Goal: Find specific page/section: Find specific page/section

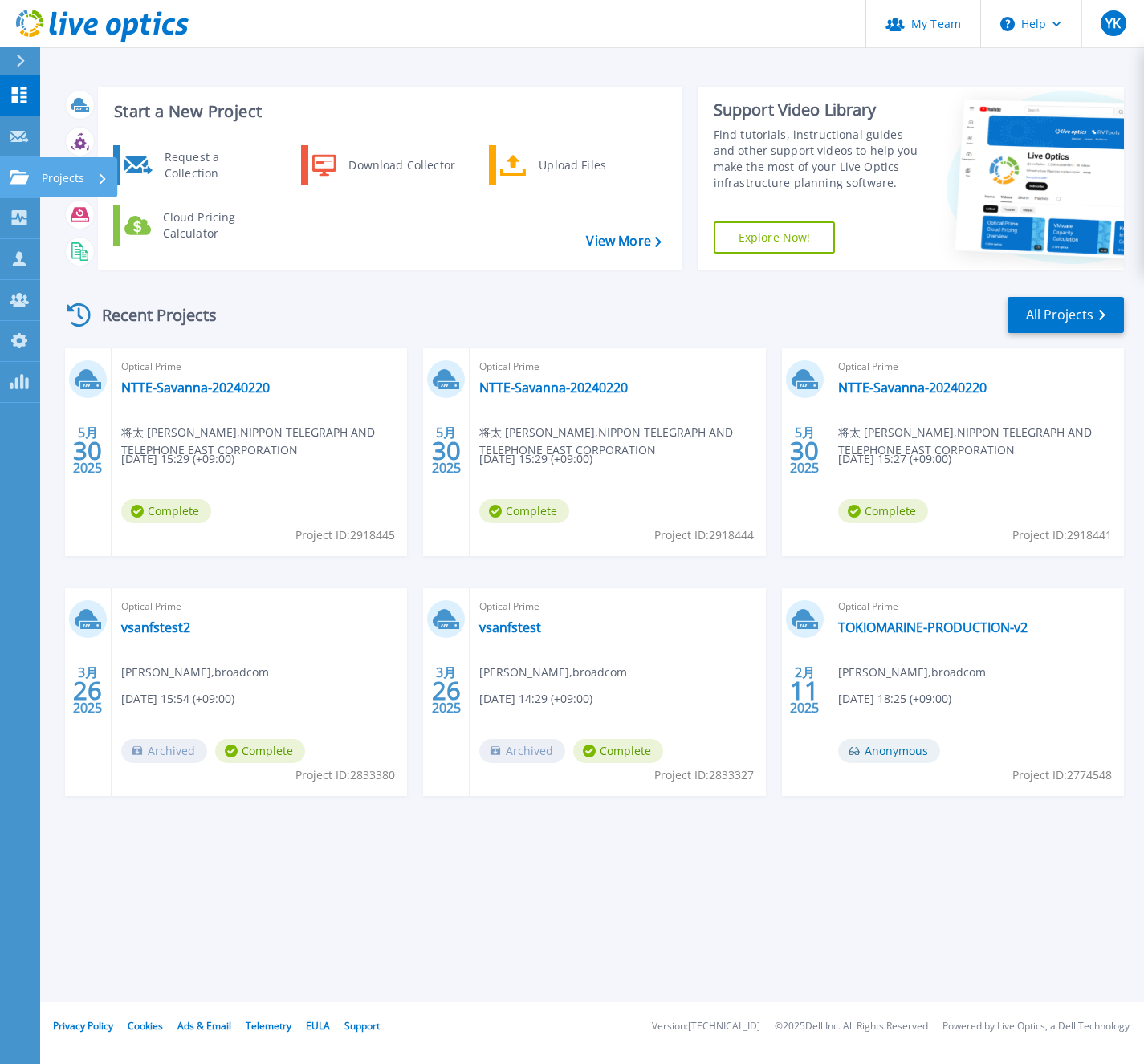
click at [19, 186] on link "Projects Projects" at bounding box center [20, 178] width 40 height 41
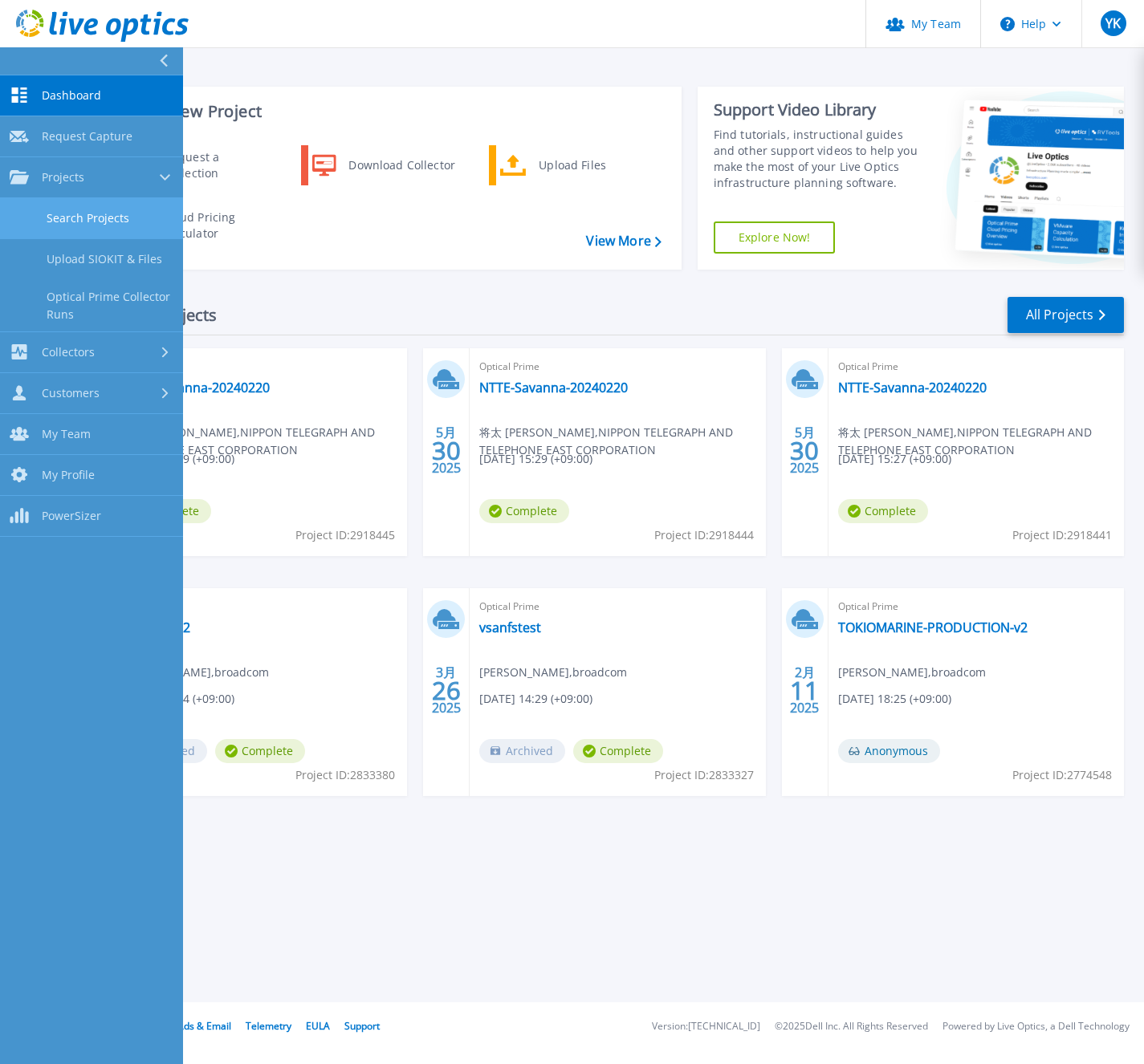
click at [96, 219] on link "Search Projects" at bounding box center [91, 218] width 183 height 41
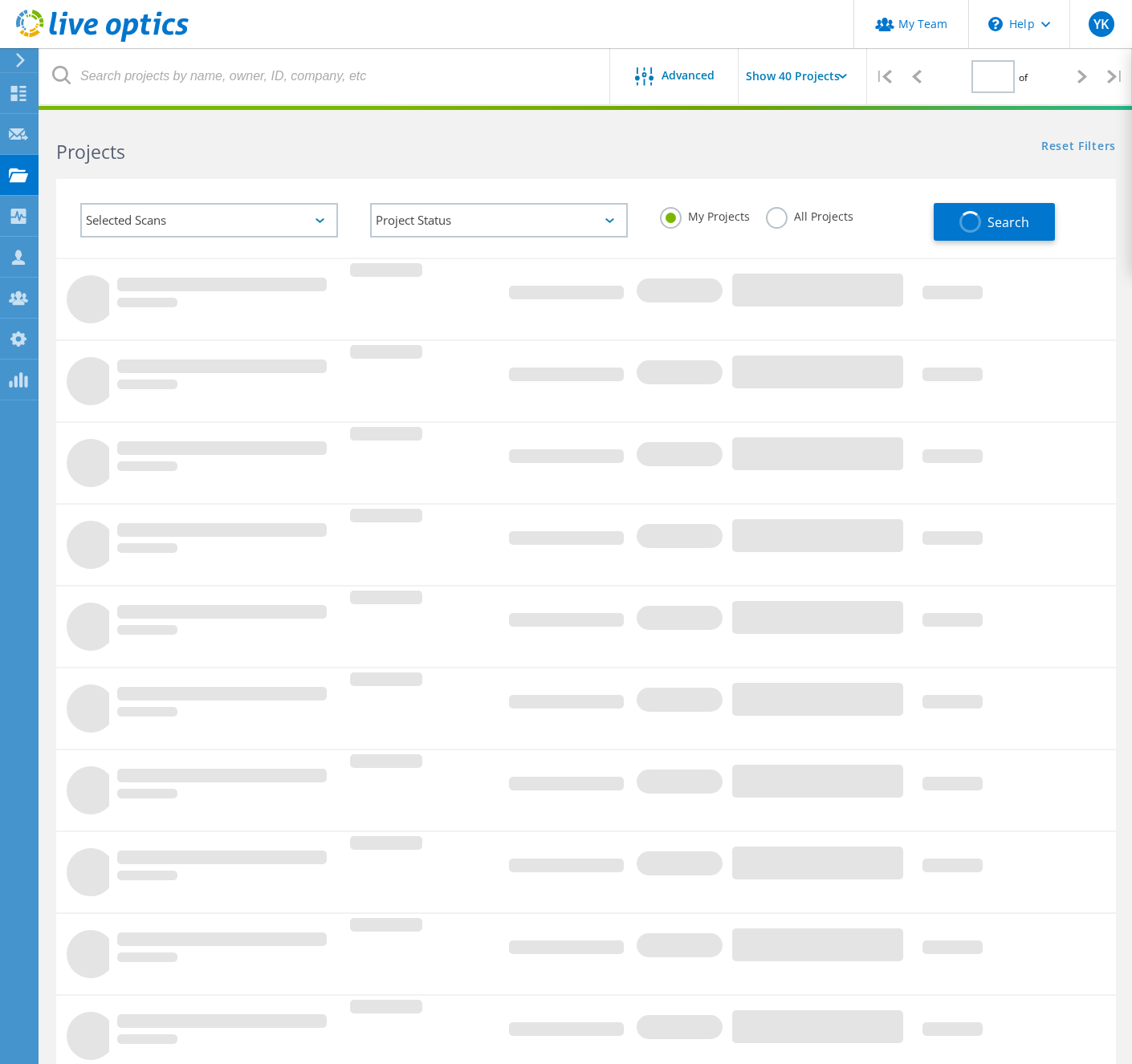
type input "1"
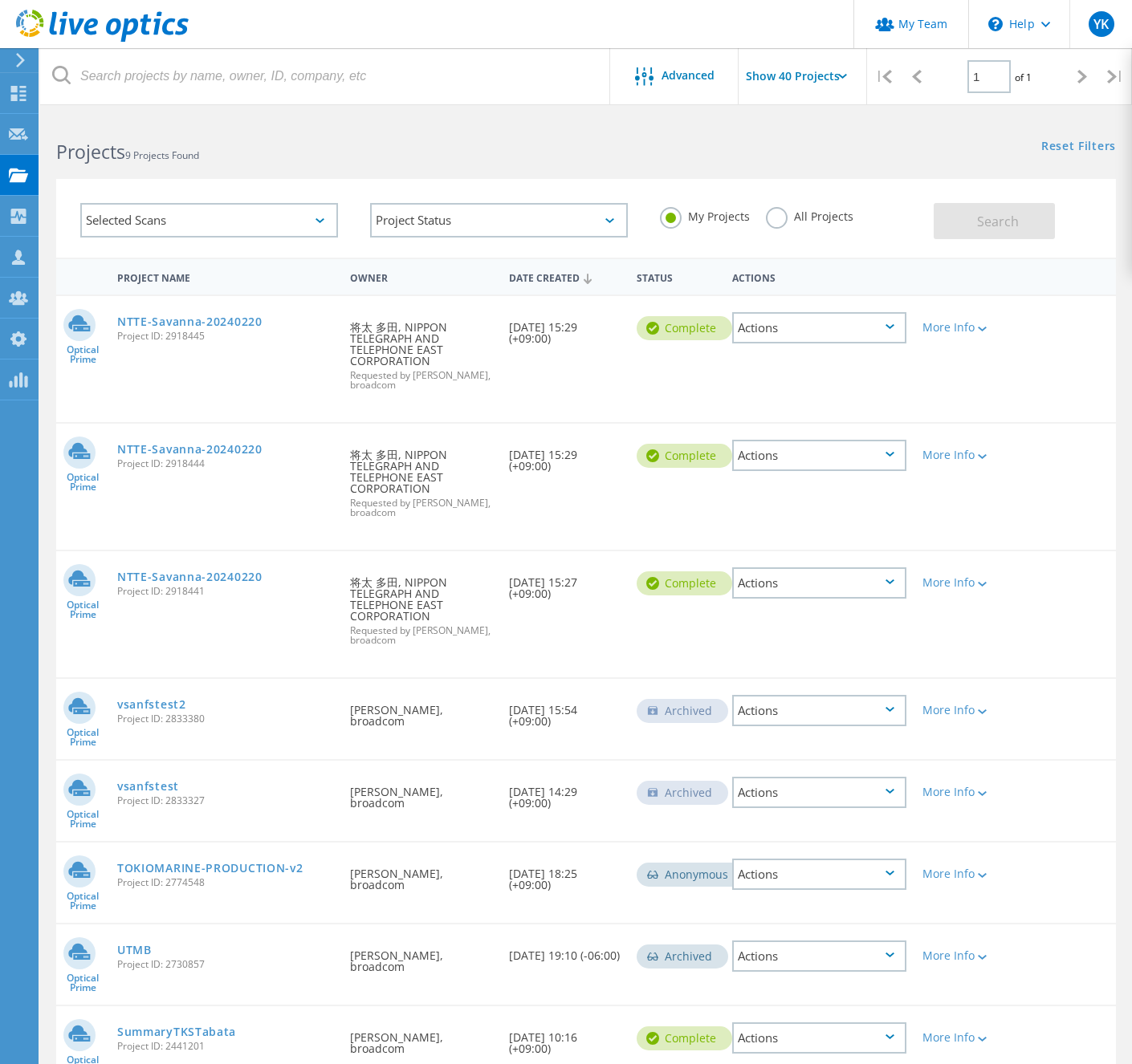
click at [784, 220] on label "All Projects" at bounding box center [809, 214] width 88 height 15
click at [0, 0] on input "All Projects" at bounding box center [0, 0] width 0 height 0
click at [989, 224] on span "Search" at bounding box center [998, 221] width 42 height 18
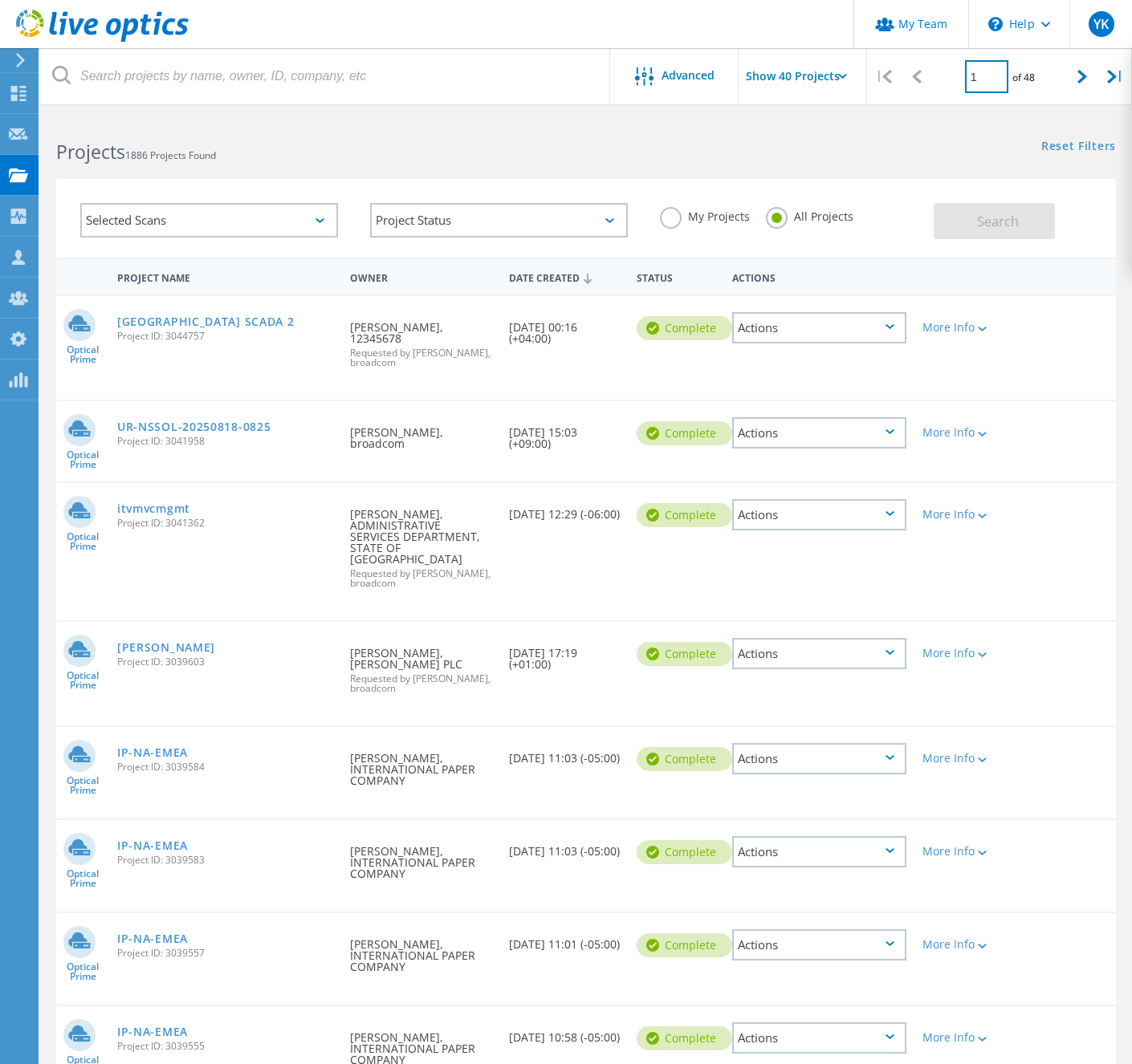
drag, startPoint x: 983, startPoint y: 80, endPoint x: 945, endPoint y: 82, distance: 38.1
click at [946, 81] on div "1 of 48" at bounding box center [999, 71] width 133 height 45
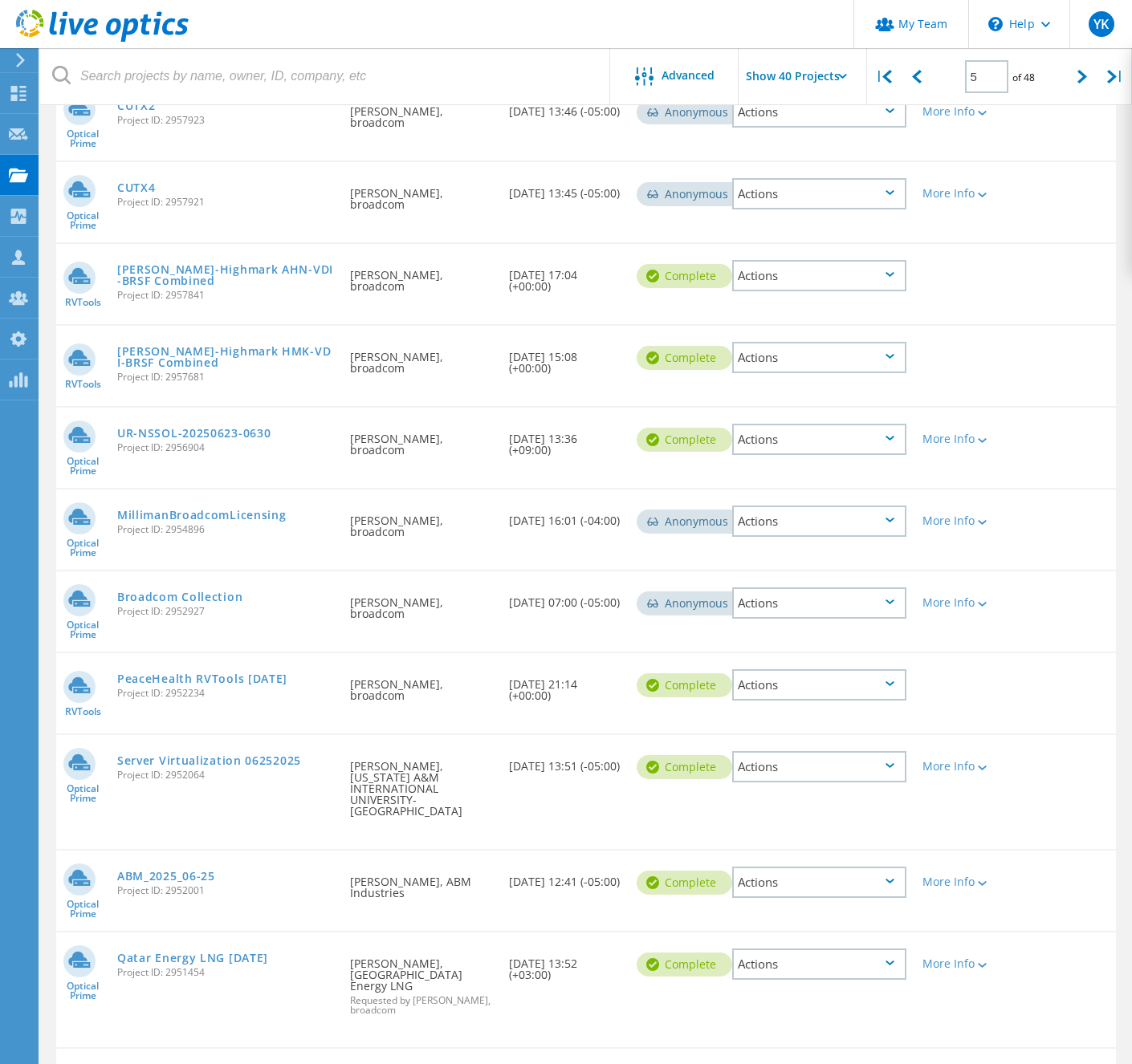
scroll to position [2697, 0]
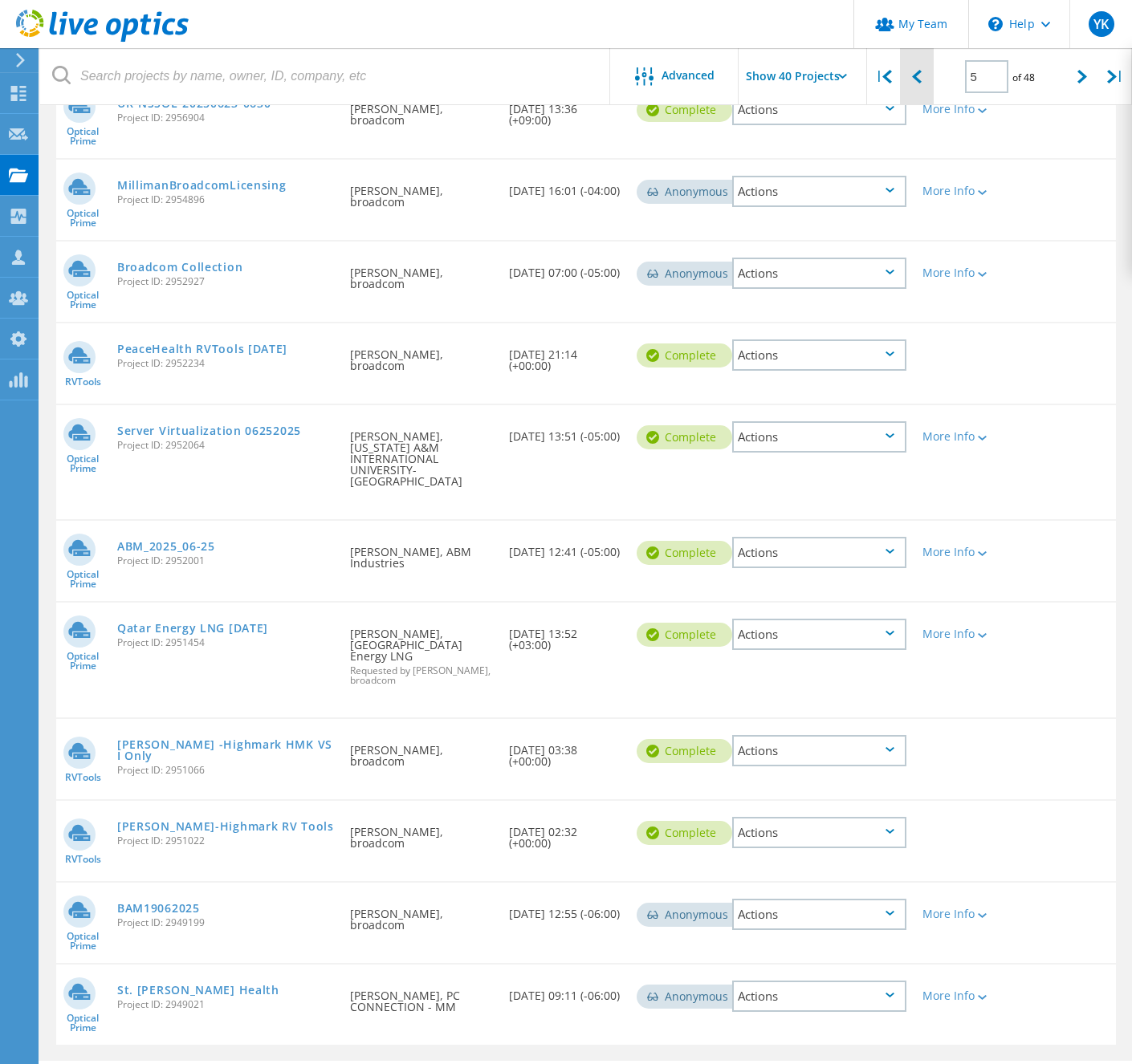
click at [917, 79] on icon at bounding box center [916, 76] width 10 height 14
type input "4"
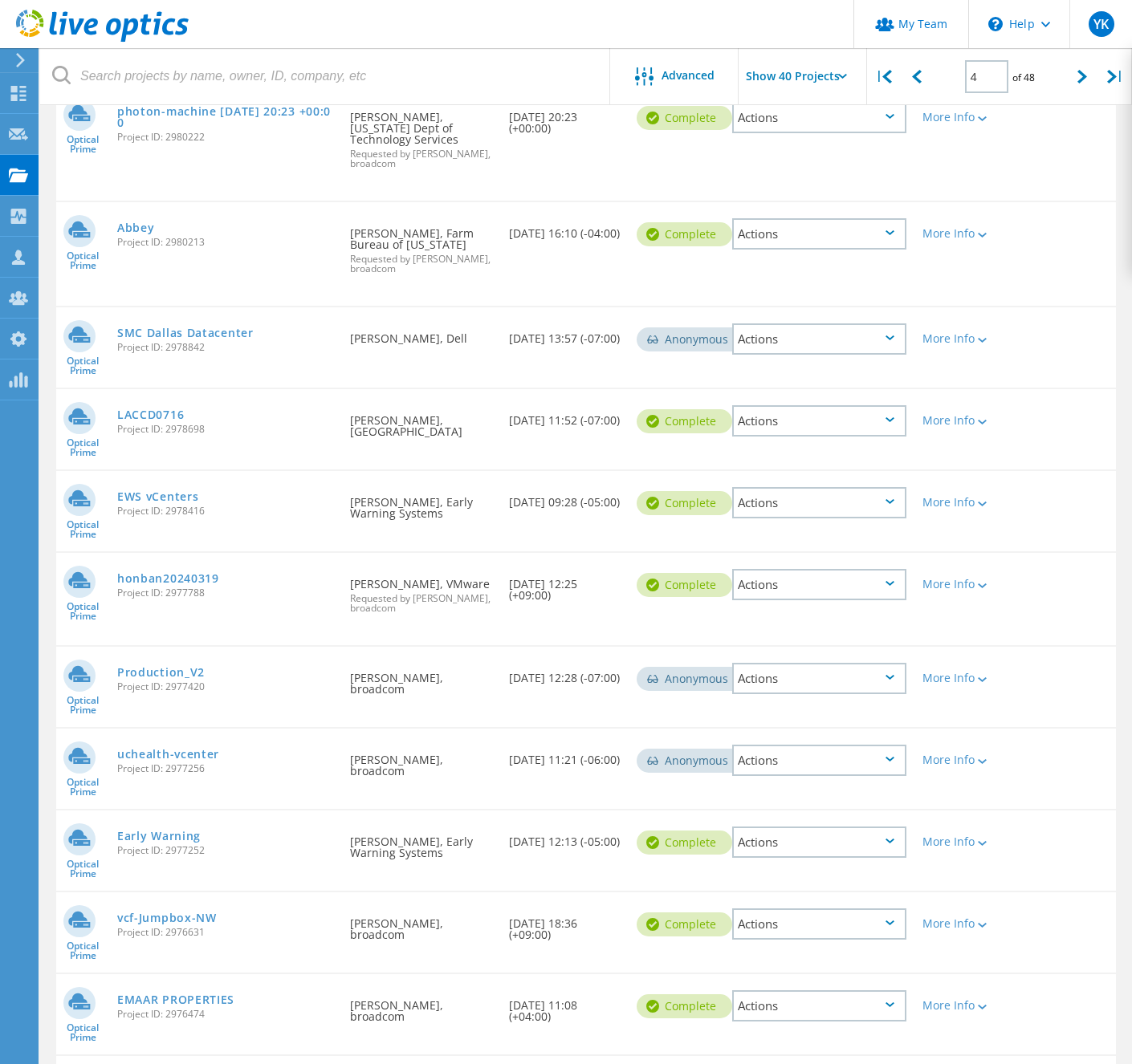
scroll to position [1598, 0]
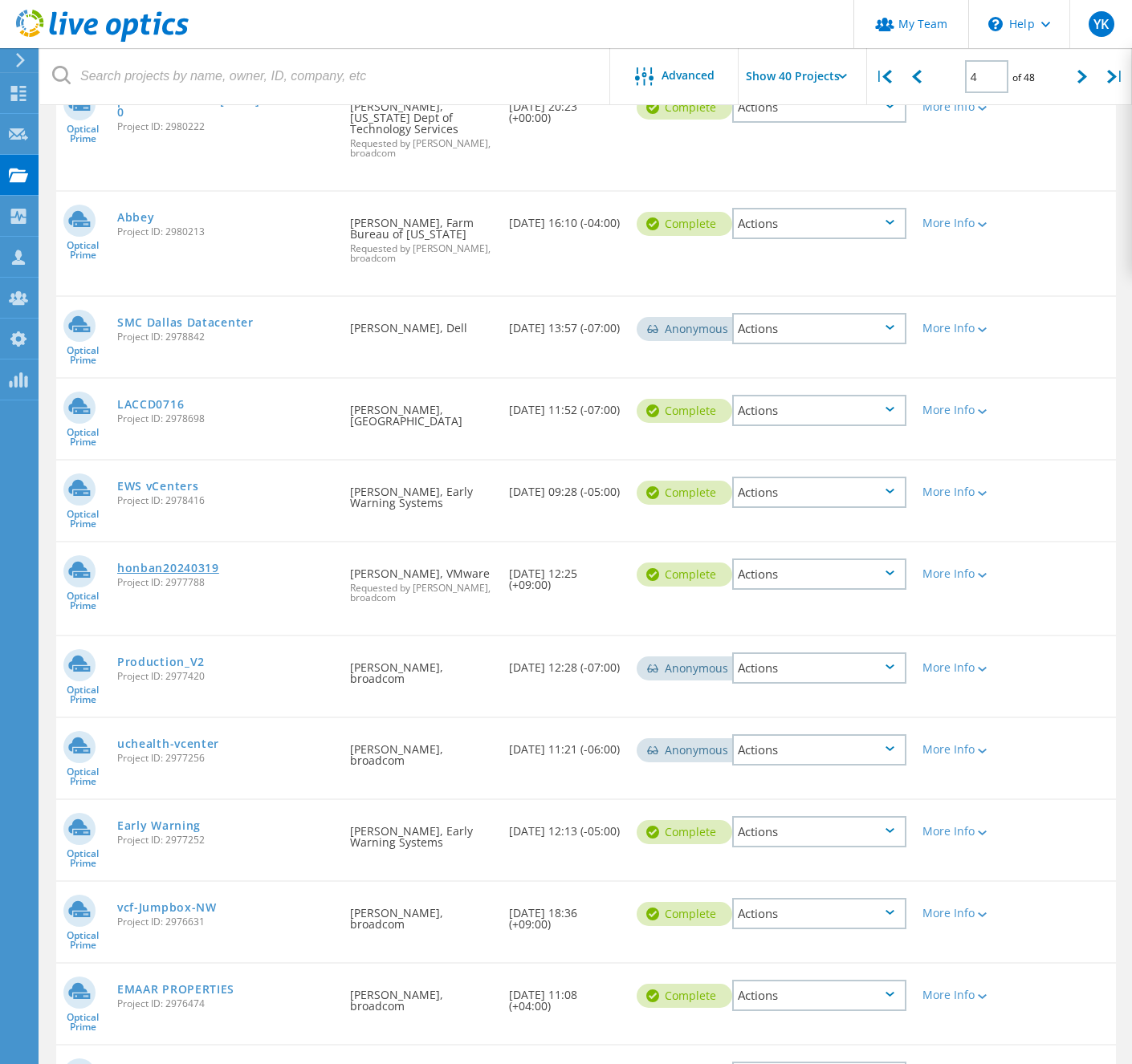
click at [219, 562] on link "honban20240319" at bounding box center [168, 568] width 102 height 11
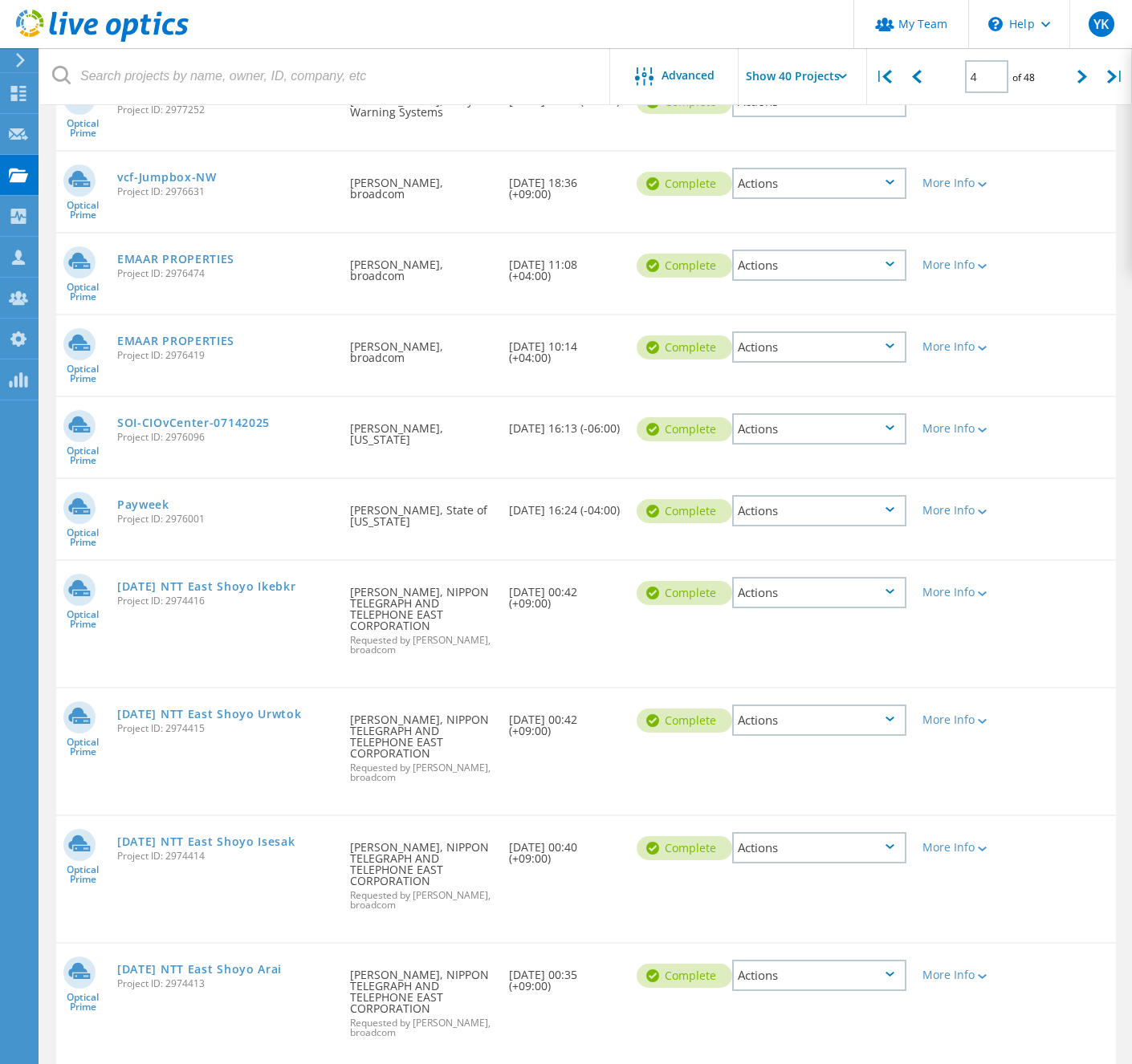
scroll to position [2339, 0]
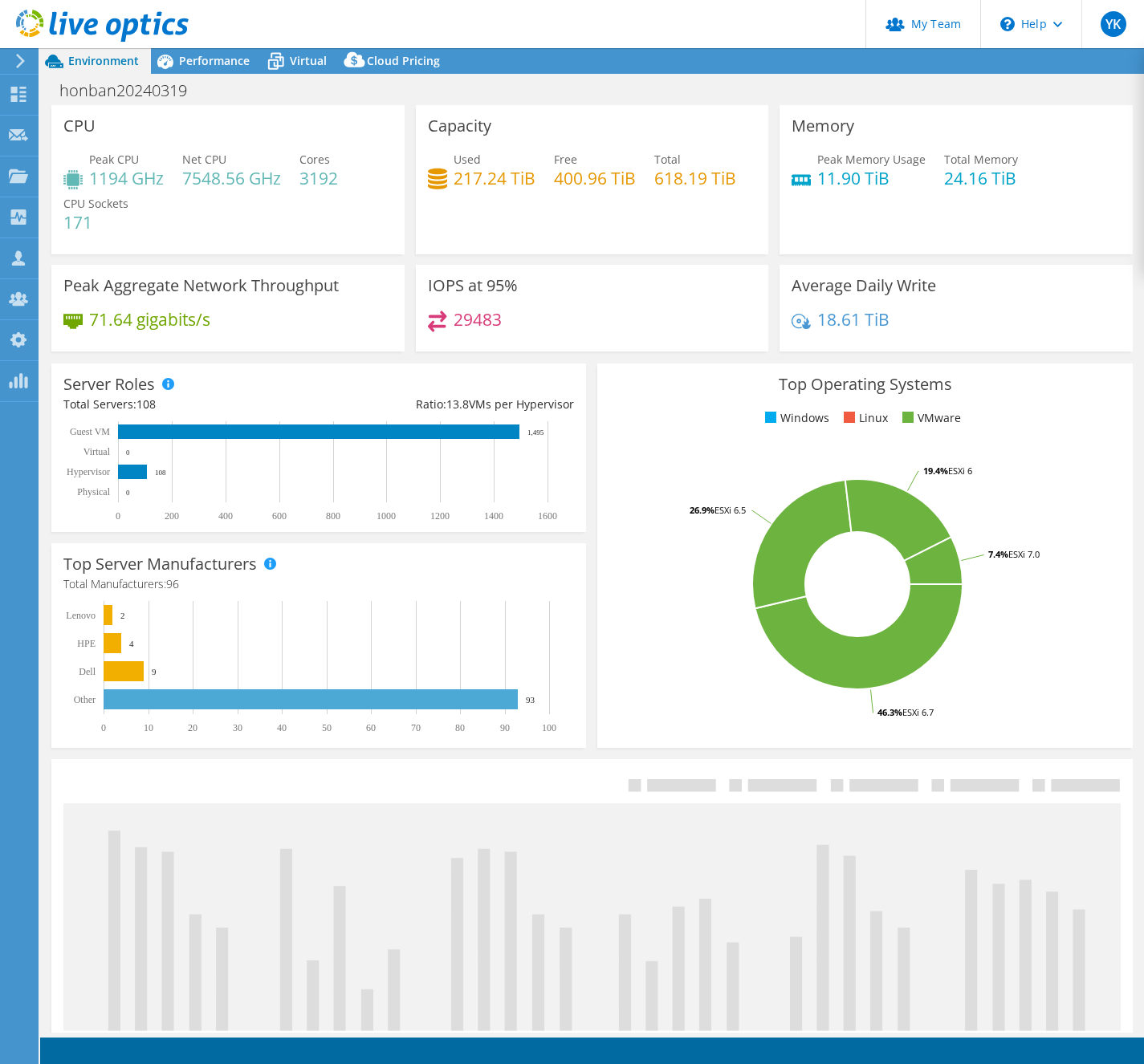
select select "USD"
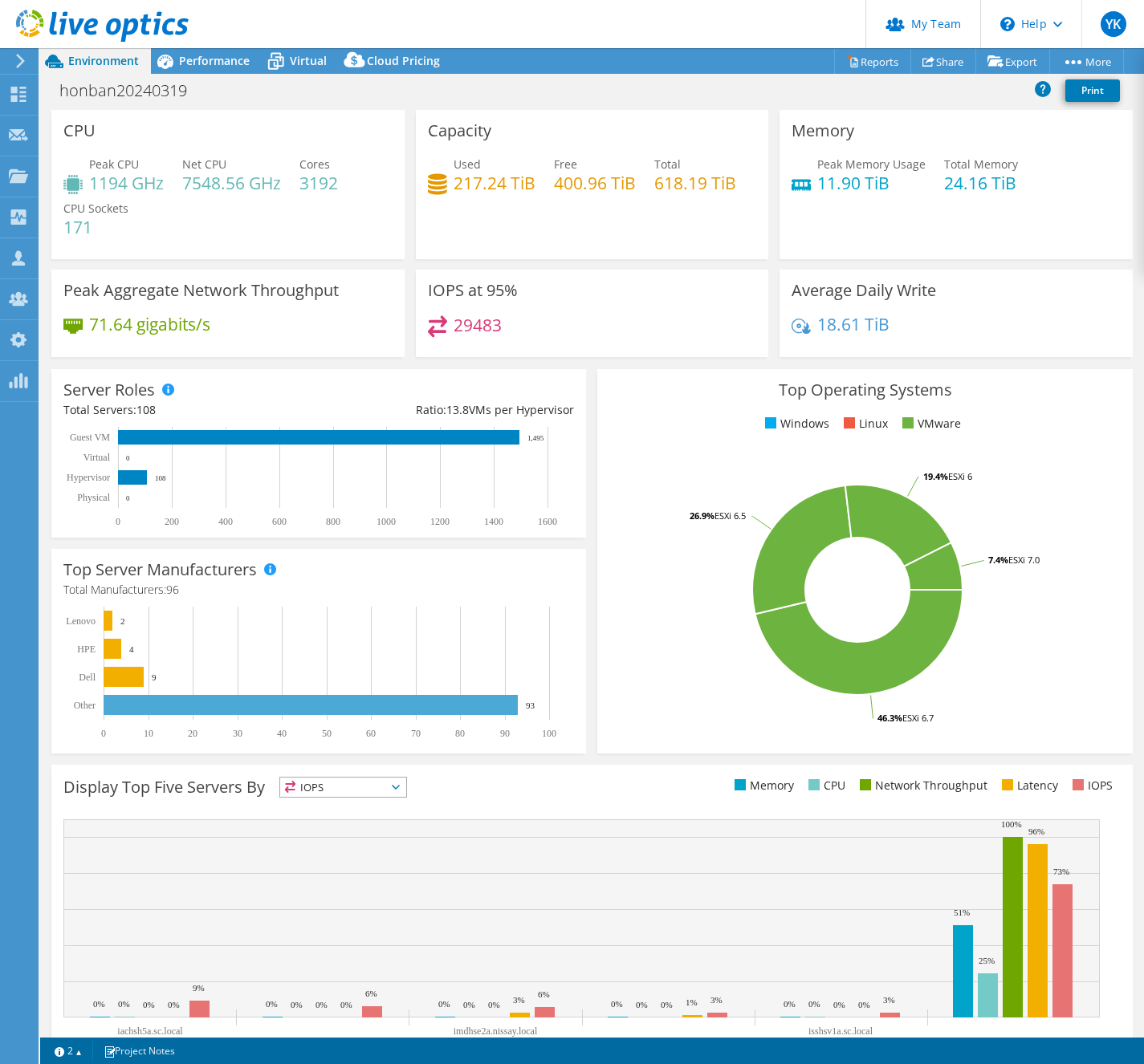
click at [603, 88] on div "honban20240319 Print" at bounding box center [592, 90] width 1104 height 30
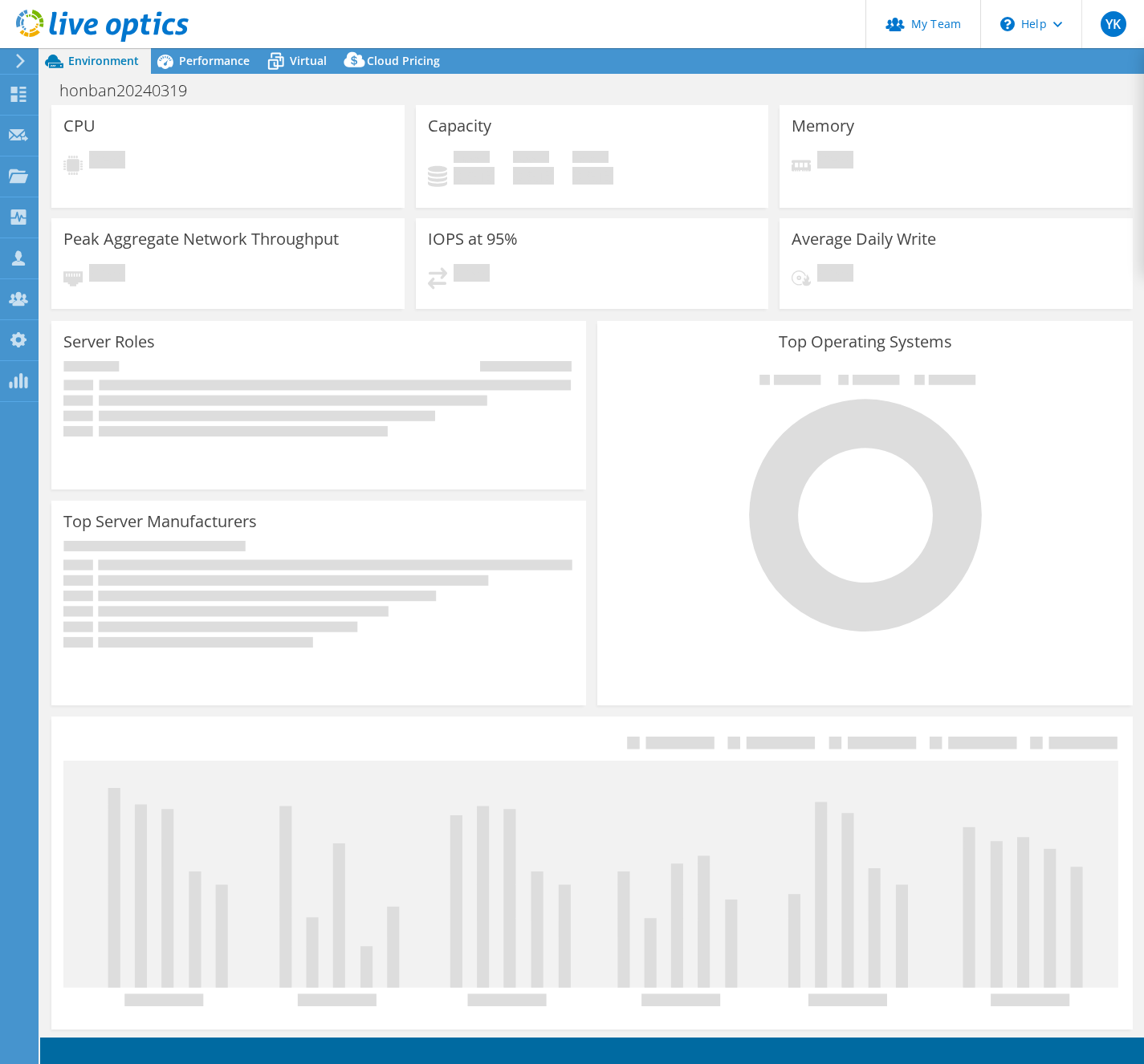
select select "USD"
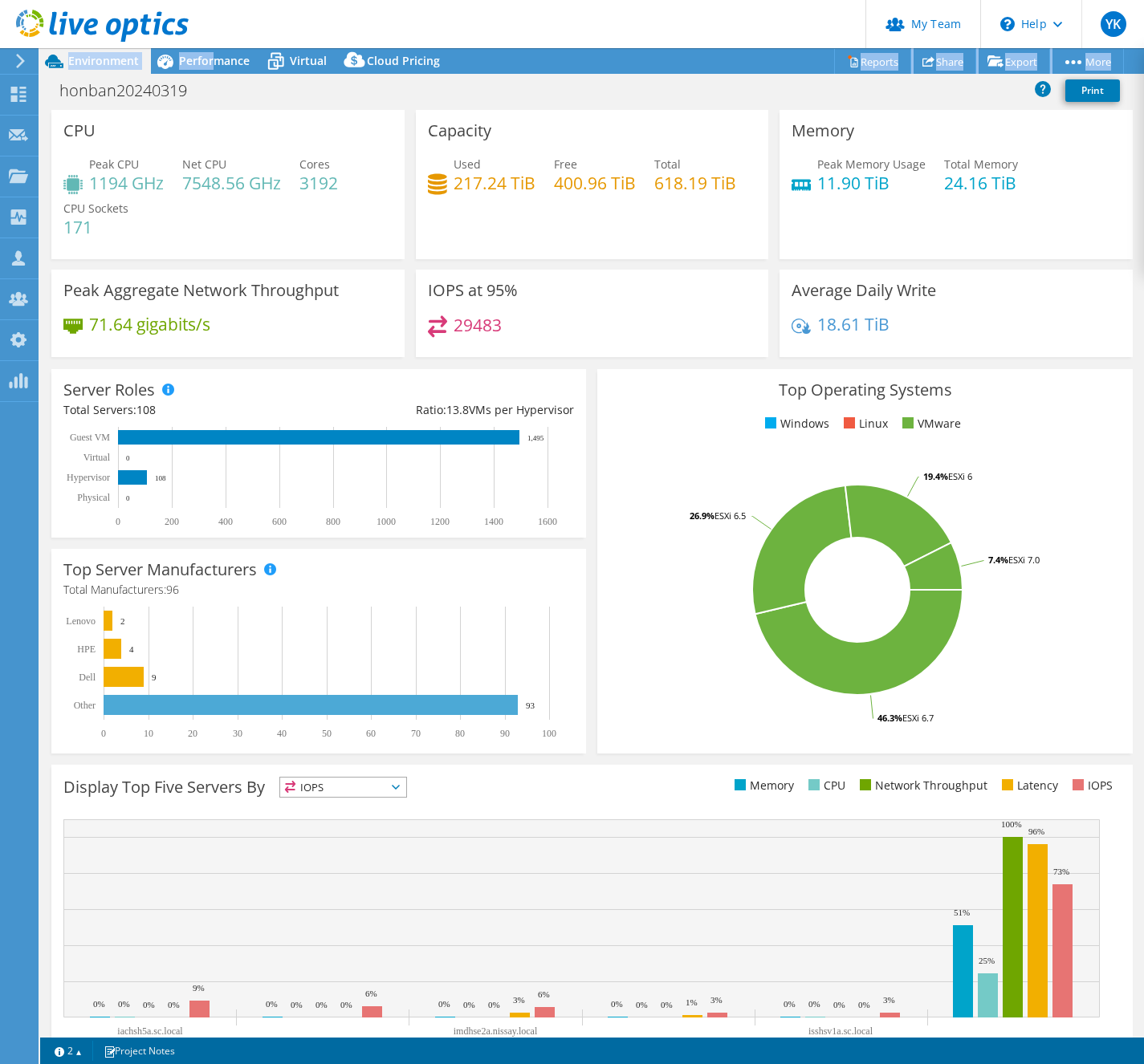
drag, startPoint x: 210, startPoint y: 66, endPoint x: 1458, endPoint y: 295, distance: 1268.8
click at [1143, 295] on html "YK OEM Team Admin Yuki Kawamitsu yuki.kawamitsu@broadcom.com broadcom My Profil…" at bounding box center [572, 532] width 1144 height 1064
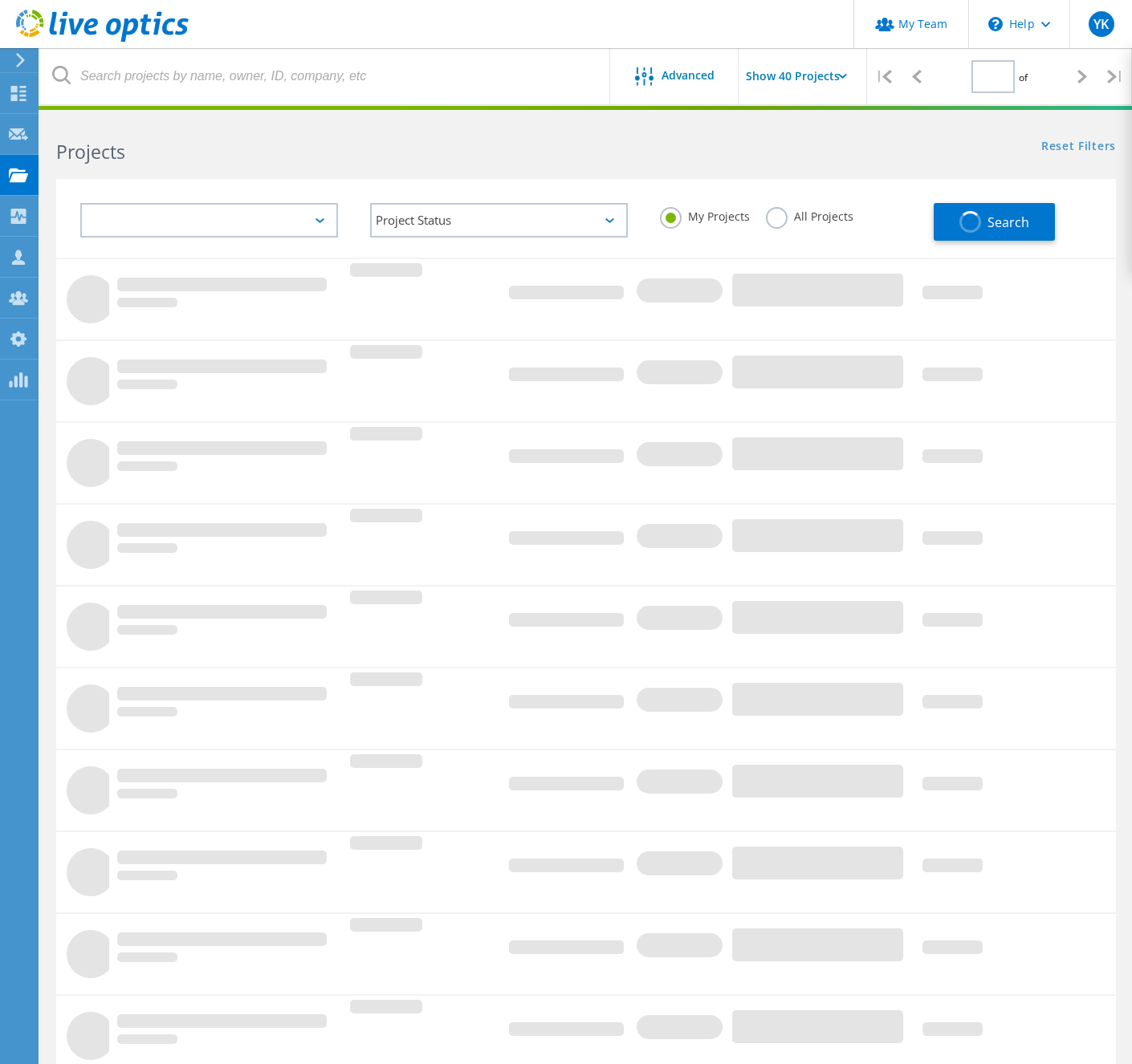
type input "1"
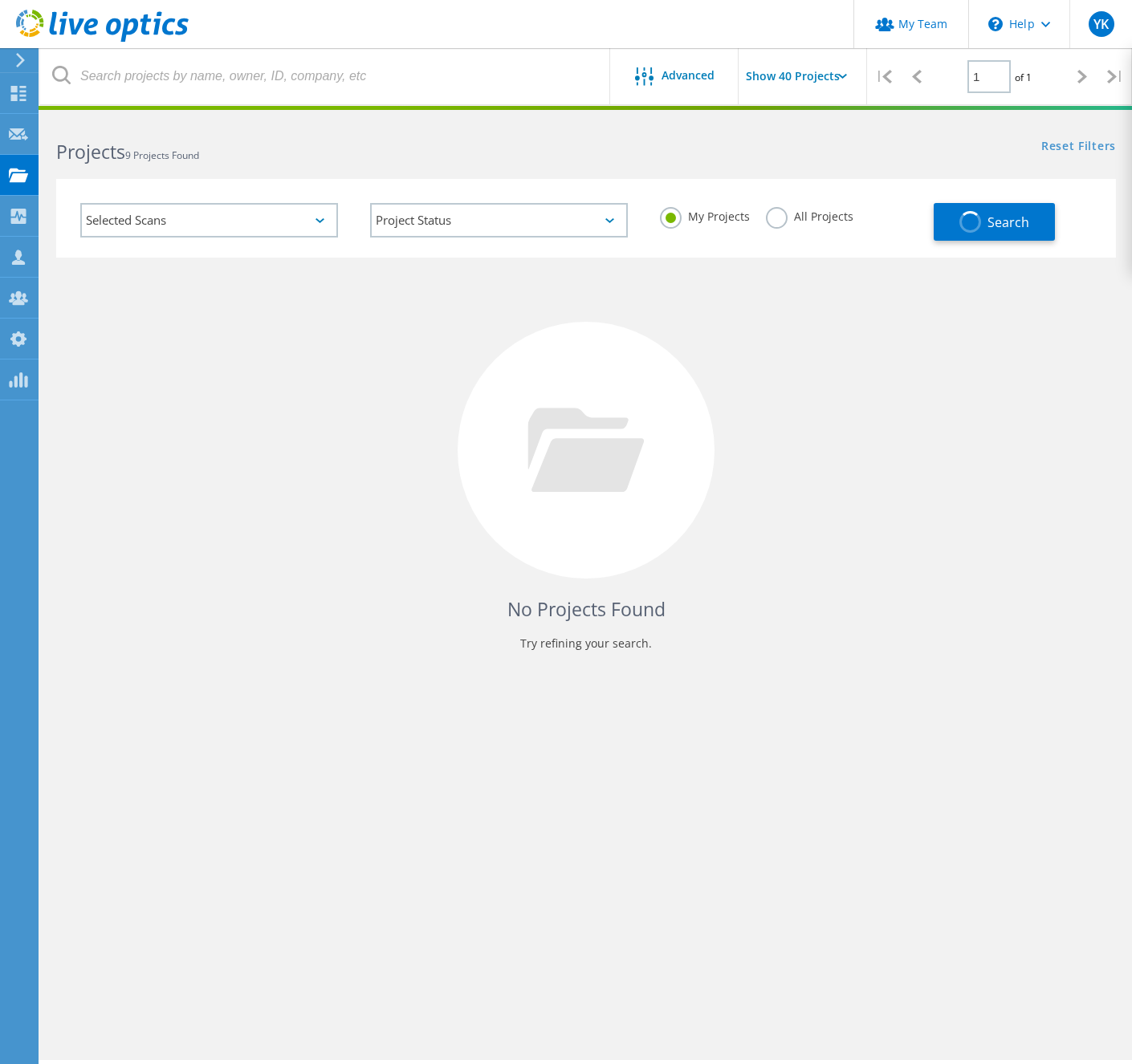
scroll to position [44, 0]
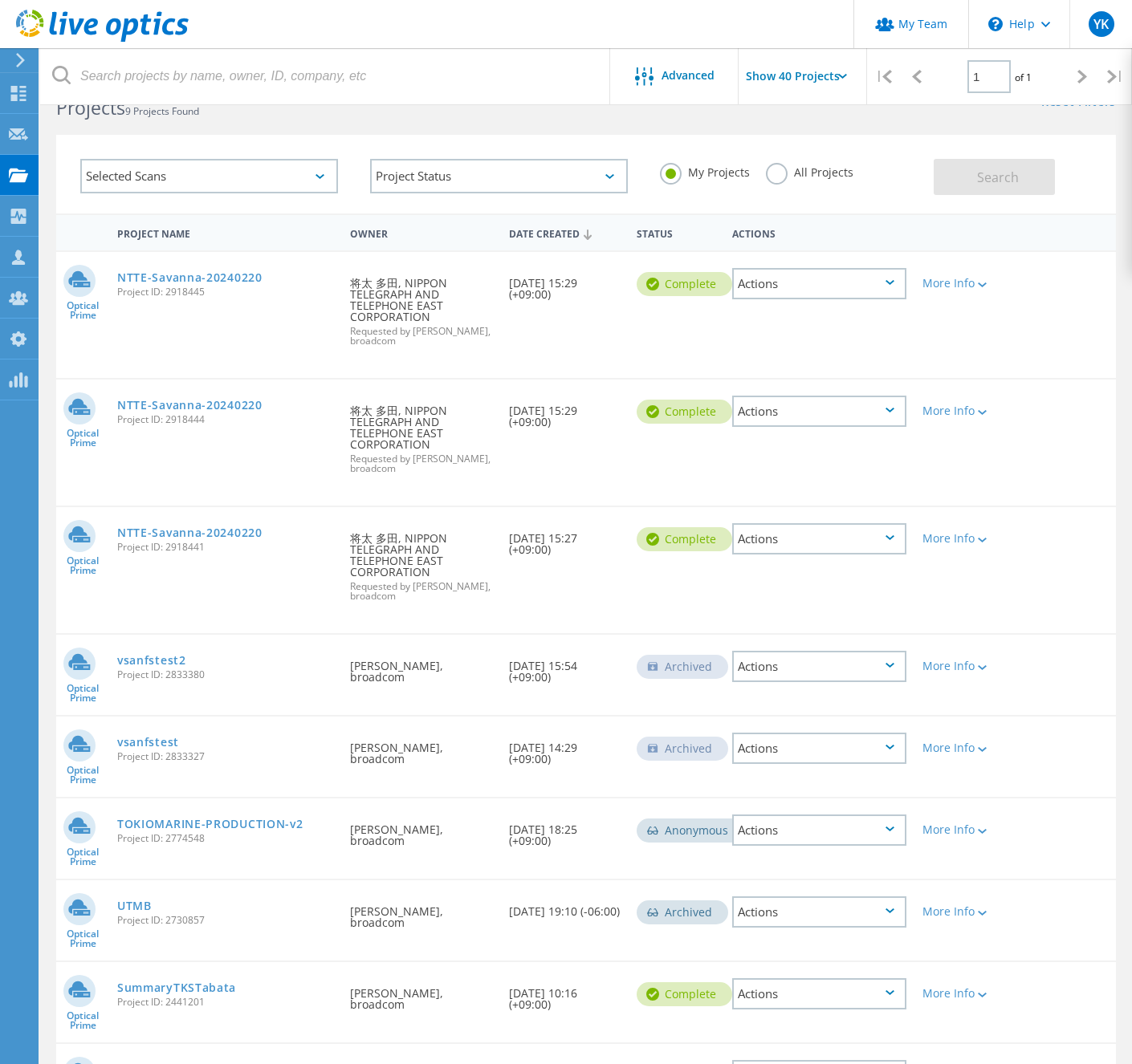
click at [779, 175] on label "All Projects" at bounding box center [809, 170] width 88 height 15
click at [0, 0] on input "All Projects" at bounding box center [0, 0] width 0 height 0
click at [976, 161] on button "Search" at bounding box center [994, 177] width 121 height 36
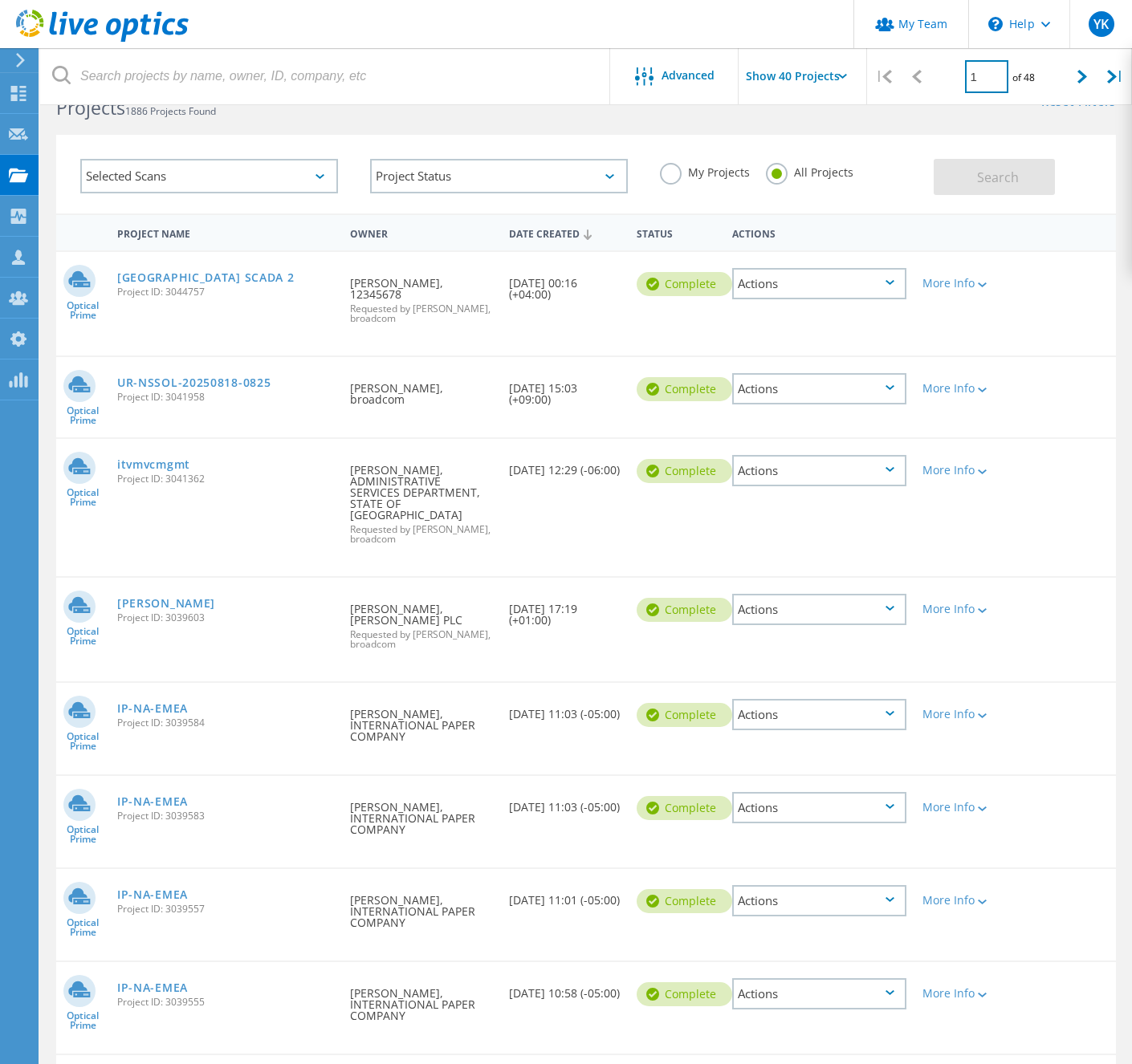
drag, startPoint x: 995, startPoint y: 78, endPoint x: 928, endPoint y: 73, distance: 67.2
click at [929, 73] on div "| 1 of 48 |" at bounding box center [998, 76] width 265 height 57
type input "4"
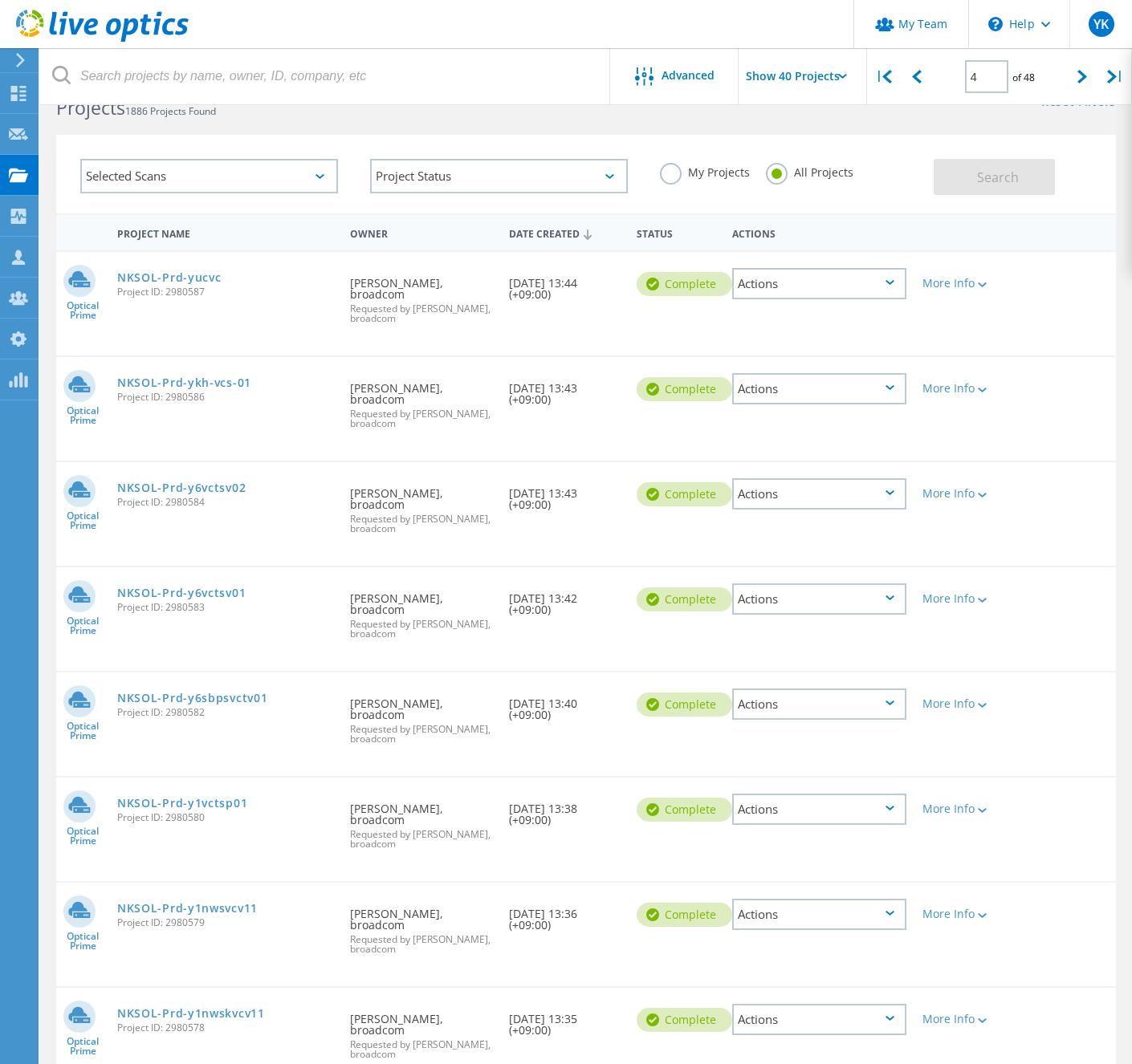
scroll to position [0, 0]
